Goal: Find specific page/section: Find specific page/section

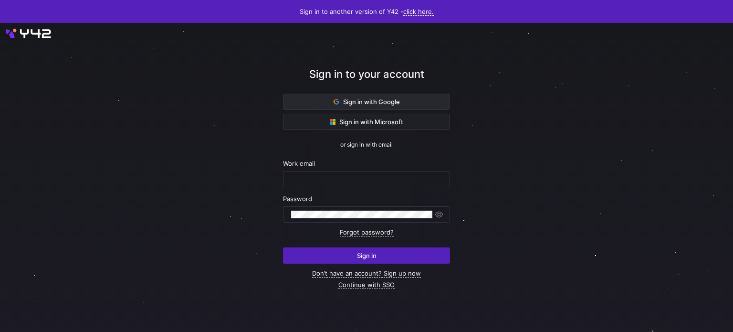
click at [409, 94] on span at bounding box center [367, 101] width 166 height 15
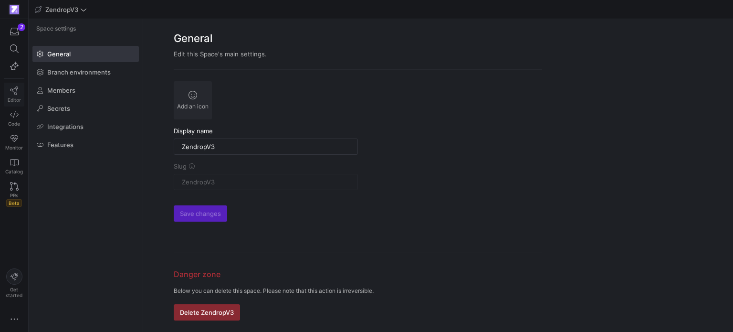
click at [14, 97] on span "Editor" at bounding box center [14, 100] width 13 height 6
